Goal: Browse casually

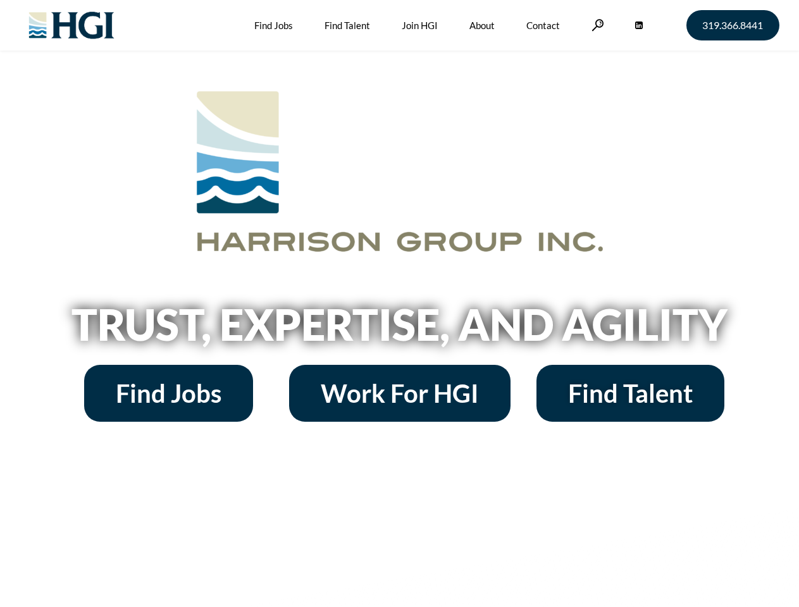
click at [399, 304] on h2 "Trust, Expertise, and Agility" at bounding box center [399, 324] width 721 height 43
click at [596, 25] on link at bounding box center [597, 25] width 13 height 12
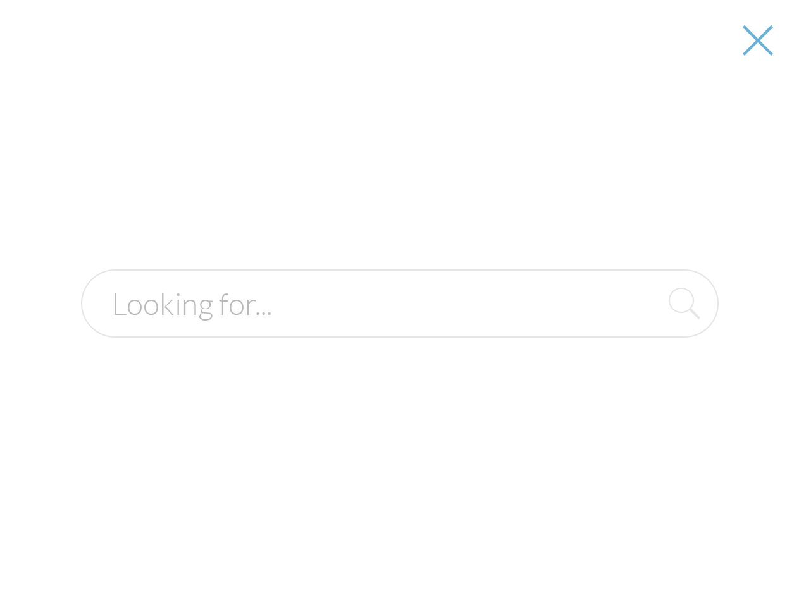
click at [399, 329] on h2 "Trust, Expertise, and Agility" at bounding box center [399, 324] width 721 height 43
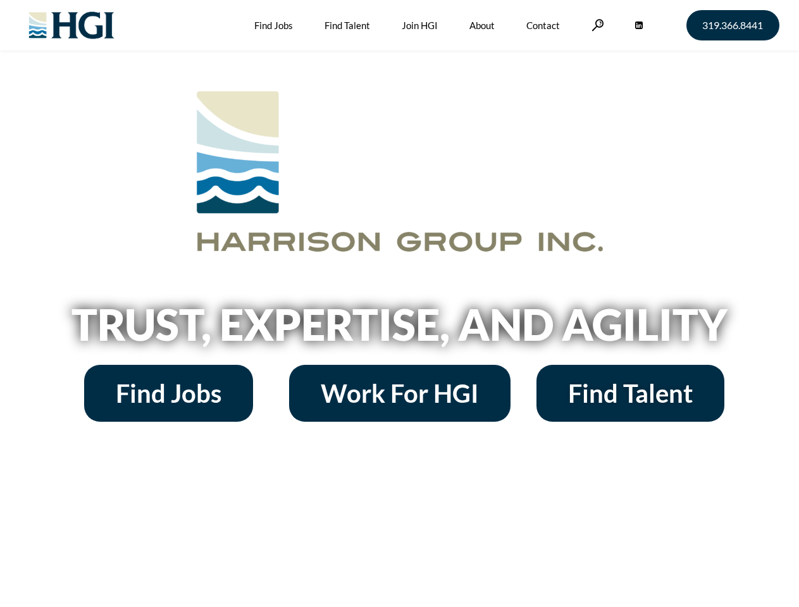
click at [399, 304] on h2 "Trust, Expertise, and Agility" at bounding box center [399, 324] width 721 height 43
click at [596, 25] on link at bounding box center [597, 25] width 13 height 12
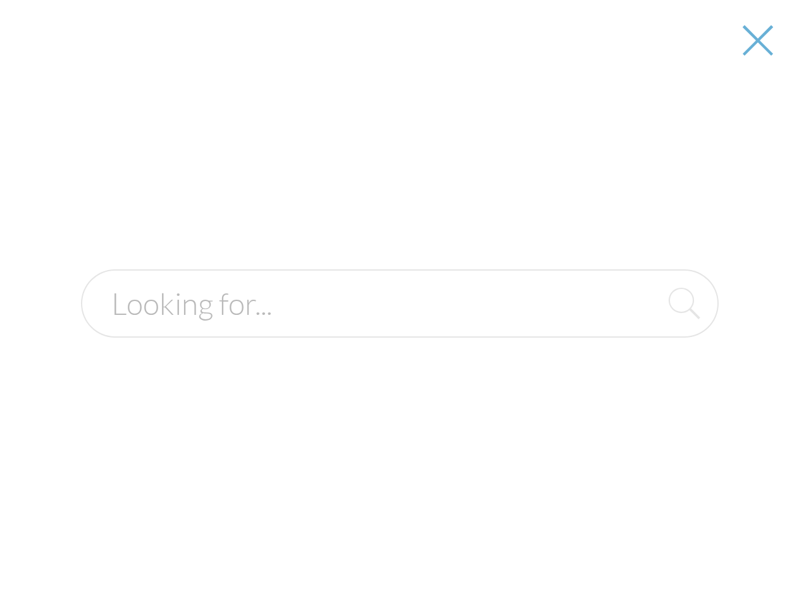
click at [399, 329] on h2 "Trust, Expertise, and Agility" at bounding box center [399, 324] width 721 height 43
